Goal: Navigation & Orientation: Find specific page/section

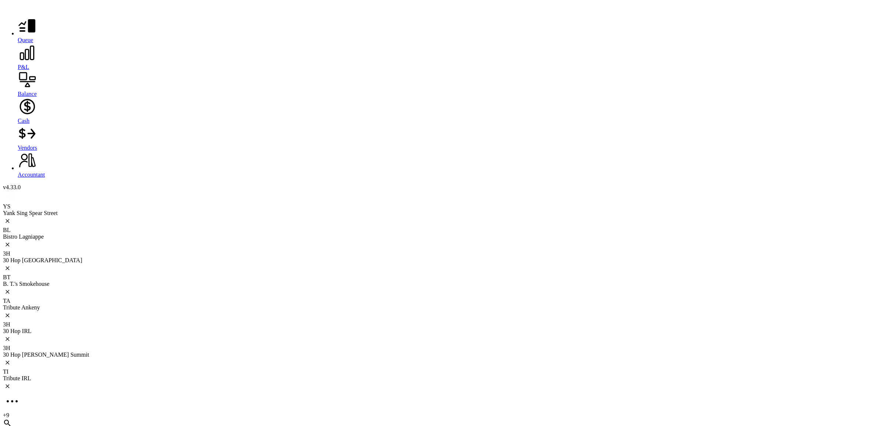
click at [9, 219] on icon at bounding box center [8, 221] width 4 height 4
click at [84, 210] on div "30 Hop [GEOGRAPHIC_DATA]" at bounding box center [441, 213] width 876 height 7
click at [21, 345] on icon at bounding box center [12, 354] width 18 height 18
